Goal: Information Seeking & Learning: Understand process/instructions

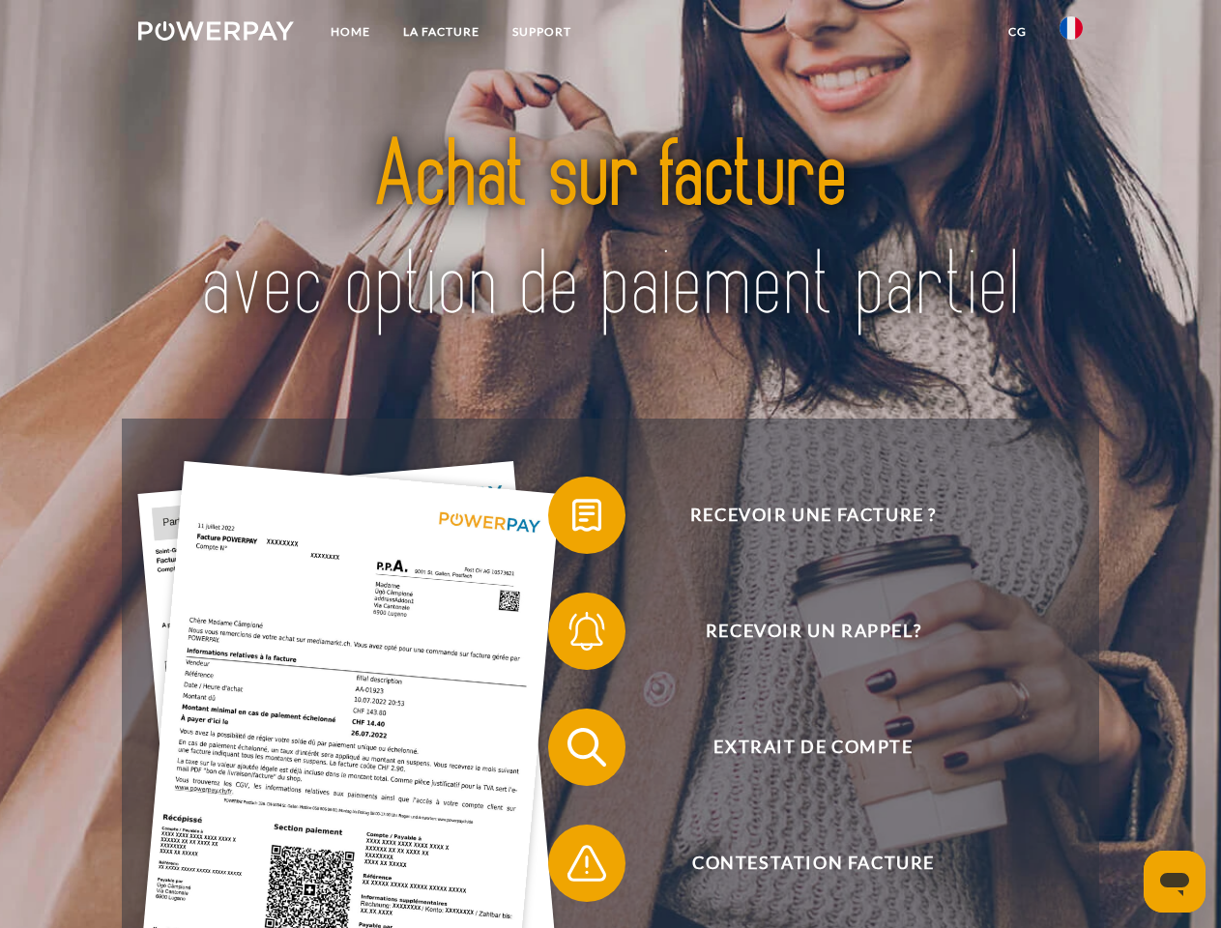
click at [216, 34] on img at bounding box center [216, 30] width 156 height 19
click at [1071, 34] on img at bounding box center [1071, 27] width 23 height 23
click at [1017, 32] on link "CG" at bounding box center [1017, 32] width 51 height 35
click at [572, 519] on span at bounding box center [558, 515] width 97 height 97
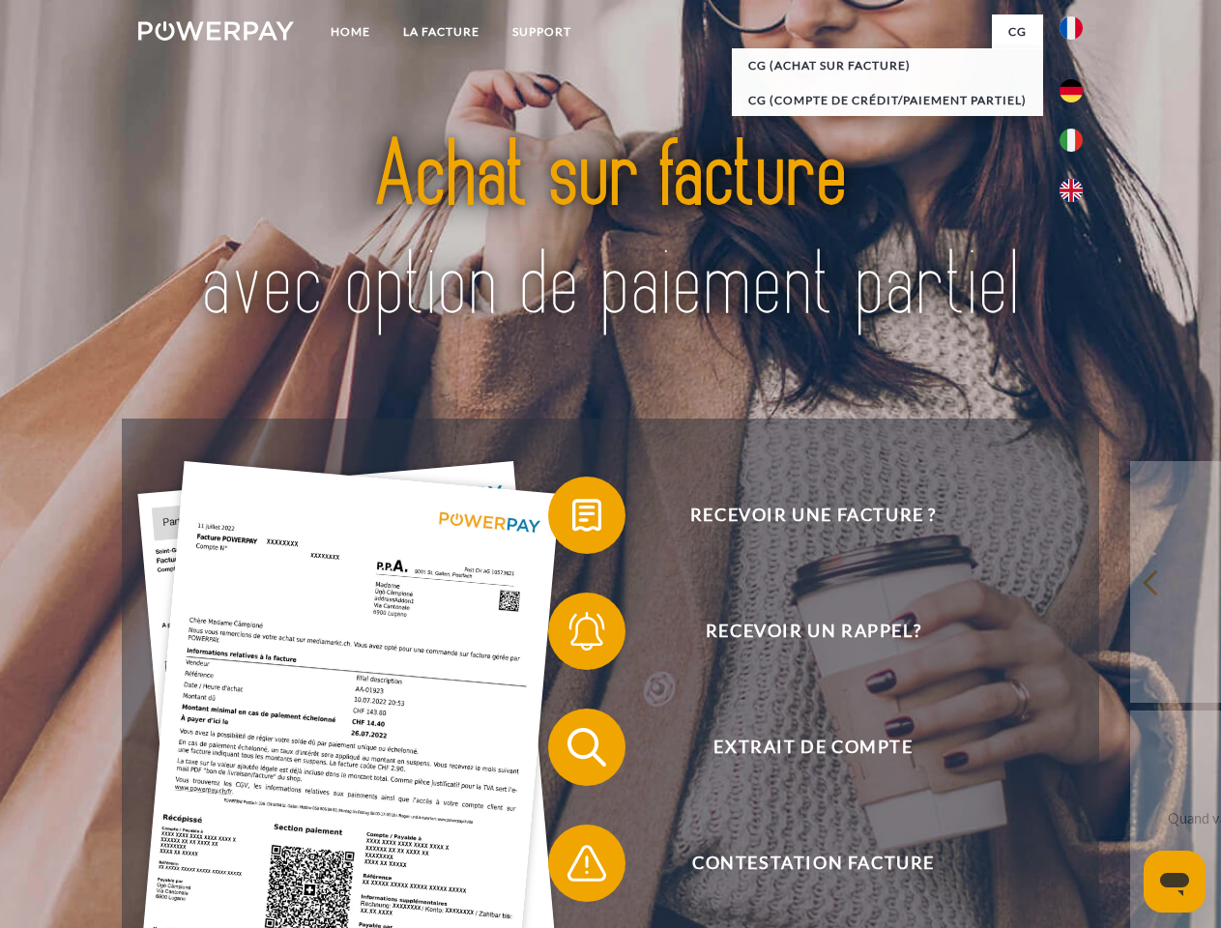
click at [572, 635] on span at bounding box center [558, 631] width 97 height 97
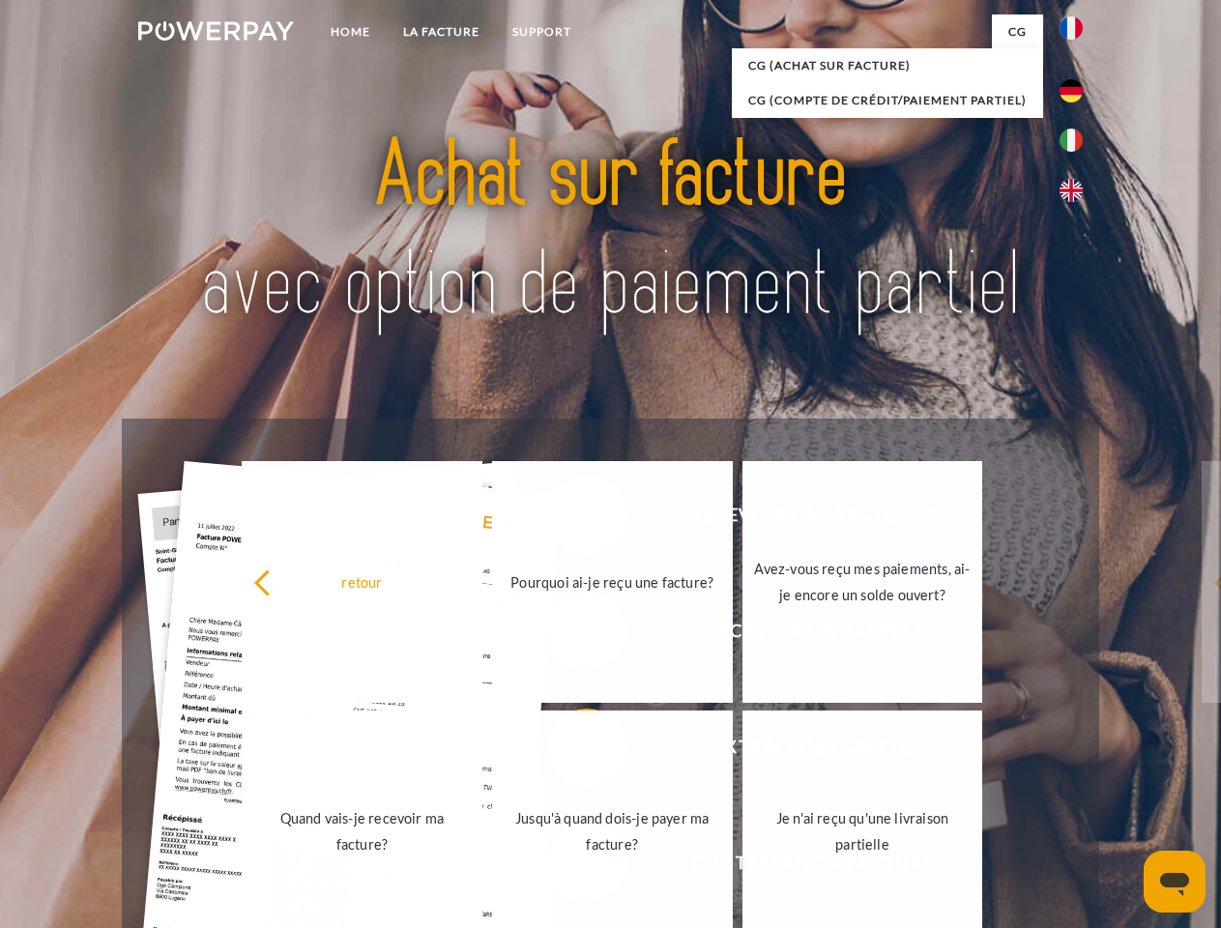
click at [572, 751] on link "Jusqu'à quand dois-je payer ma facture?" at bounding box center [612, 832] width 241 height 242
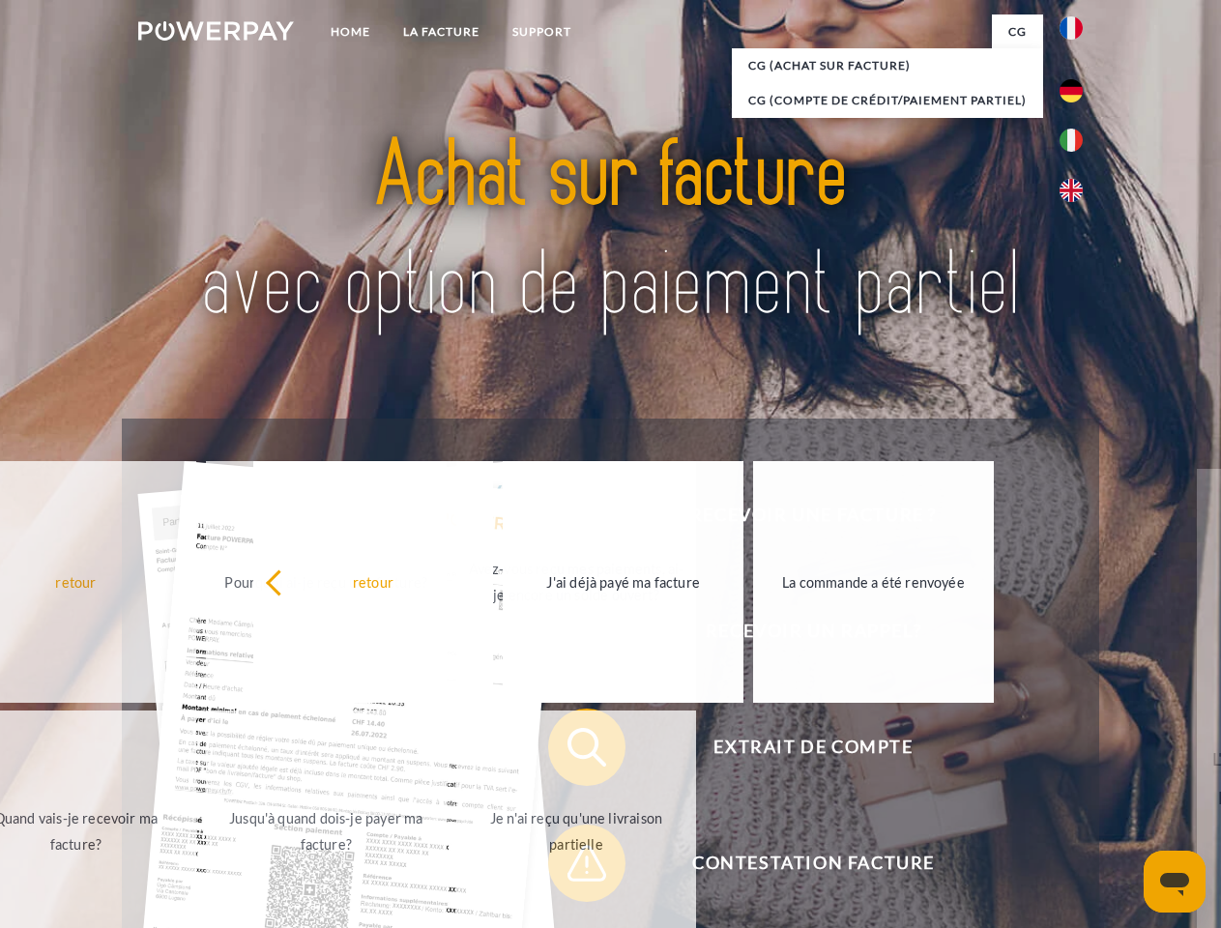
click at [572, 867] on span at bounding box center [558, 863] width 97 height 97
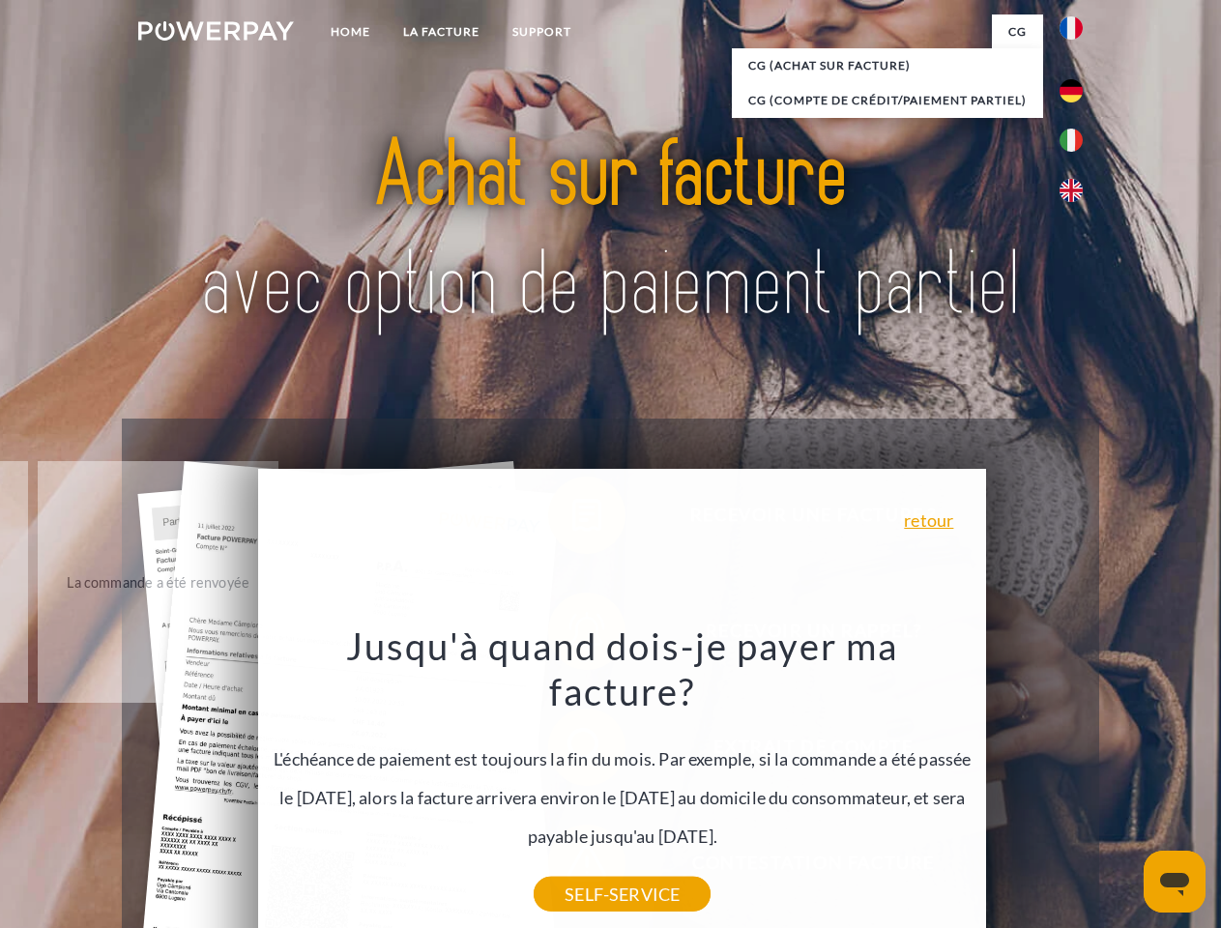
click at [1175, 882] on icon "Ouvrir la fenêtre de messagerie" at bounding box center [1174, 884] width 29 height 23
